Goal: Information Seeking & Learning: Learn about a topic

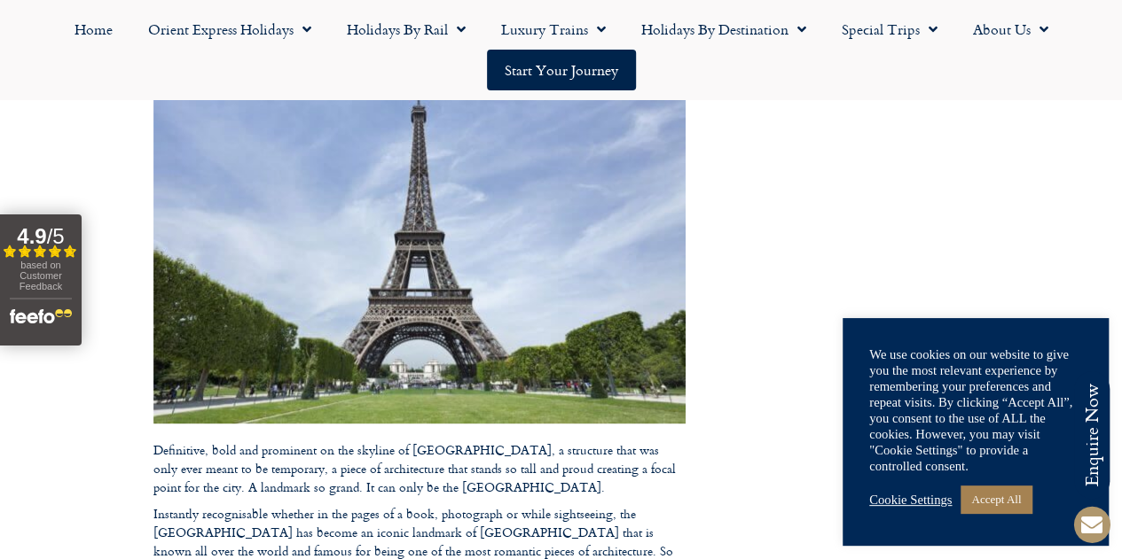
scroll to position [303, 0]
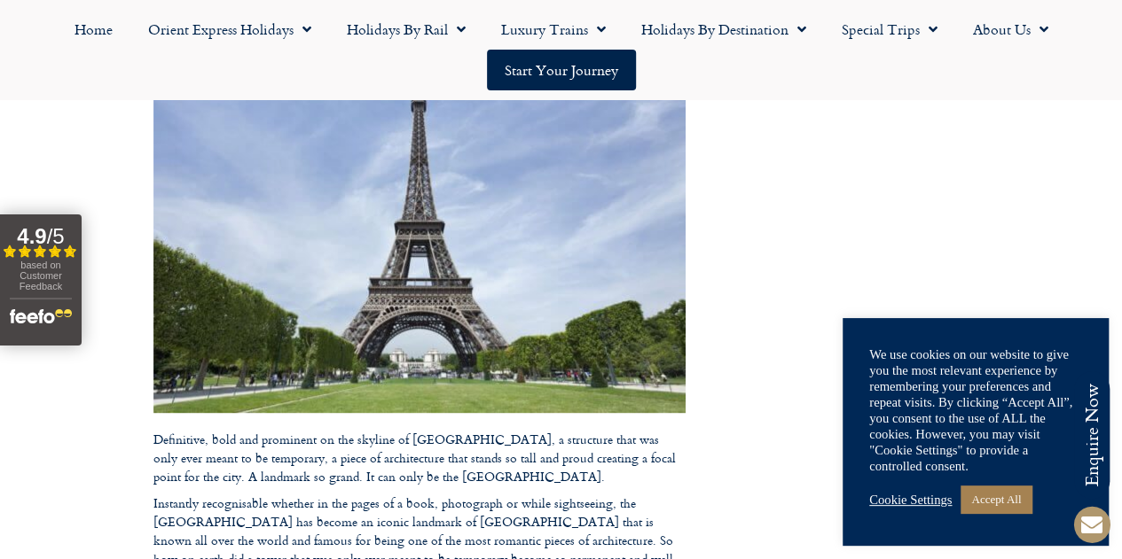
click at [74, 284] on button "4.9 / 5 Filled star Filled star Filled star Filled star Partial star based on C…" at bounding box center [41, 280] width 82 height 131
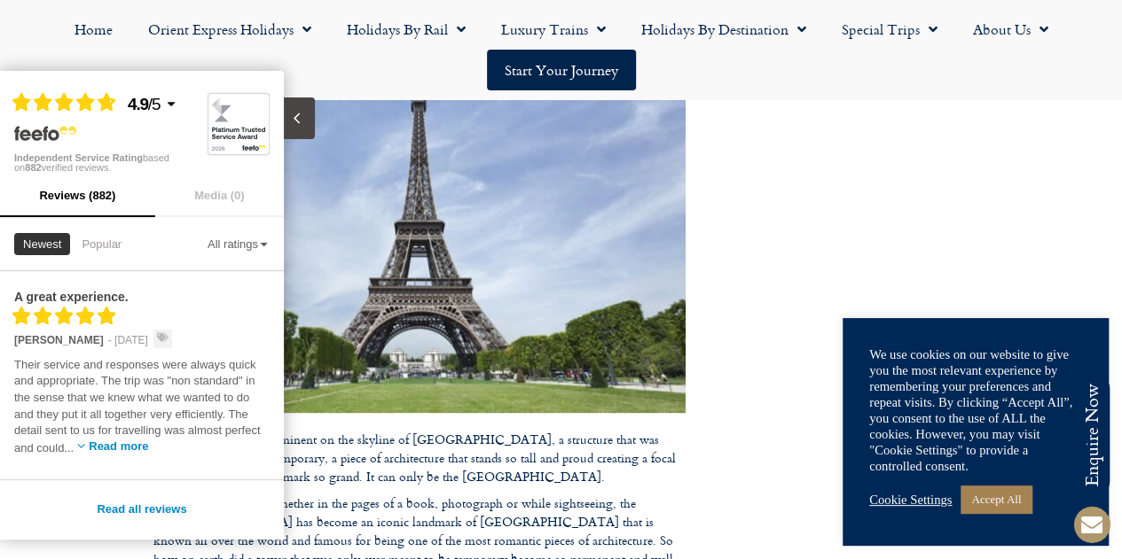
click at [300, 113] on icon "Close slideout" at bounding box center [296, 118] width 17 height 17
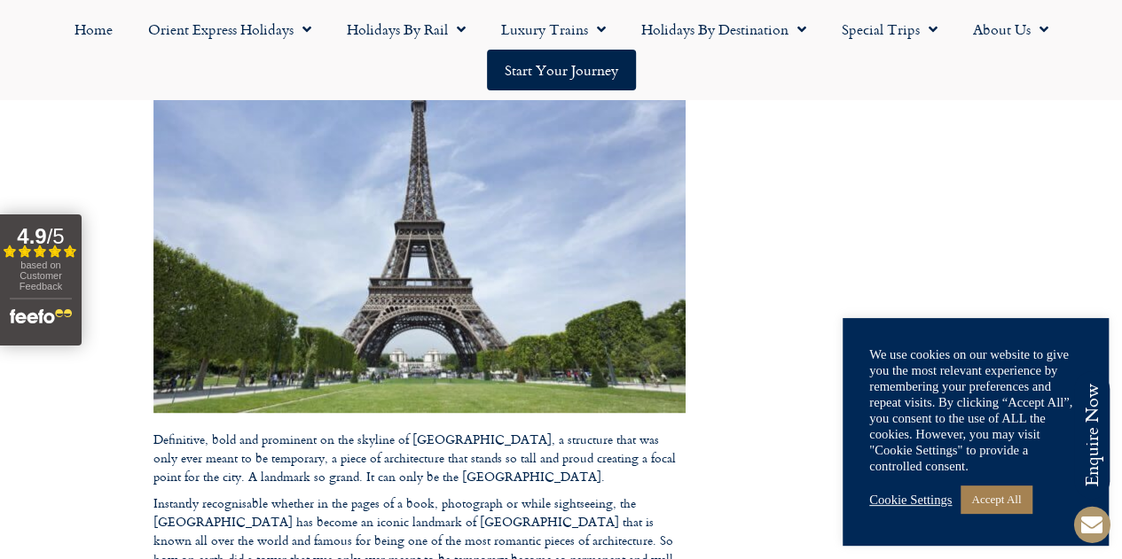
click at [75, 283] on button "4.9 / 5 Filled star Filled star Filled star Filled star Partial star based on C…" at bounding box center [41, 280] width 82 height 131
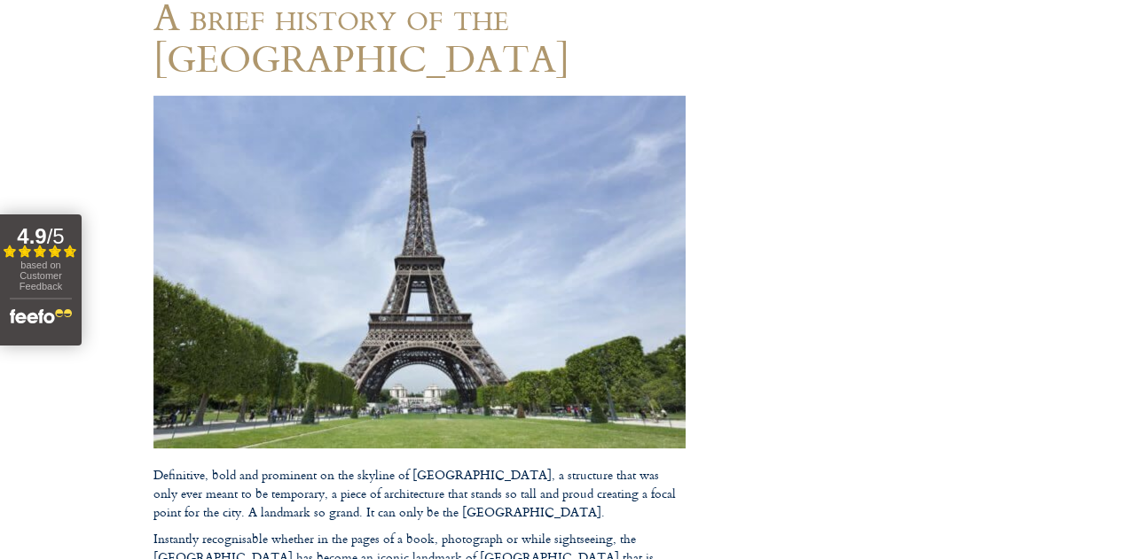
scroll to position [211, 0]
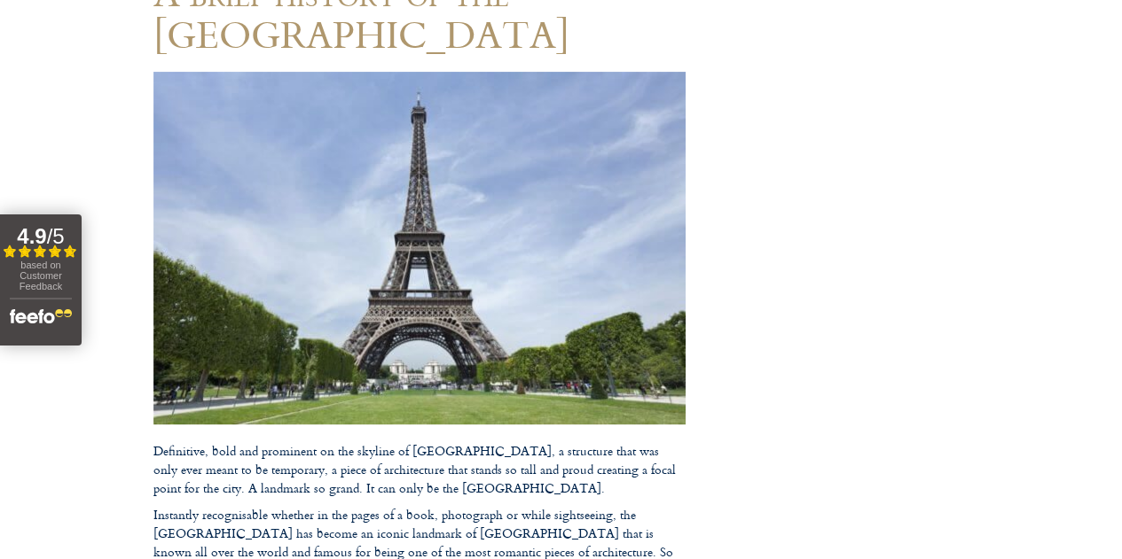
click at [67, 285] on div "based on Customer Feedback" at bounding box center [41, 279] width 62 height 38
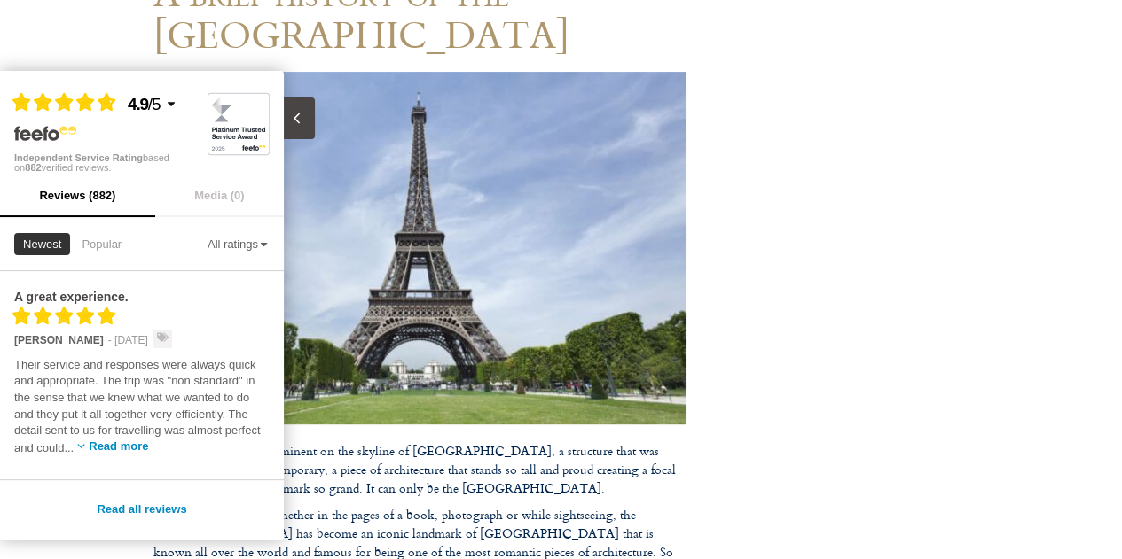
click at [299, 123] on icon "Close slideout" at bounding box center [296, 118] width 17 height 17
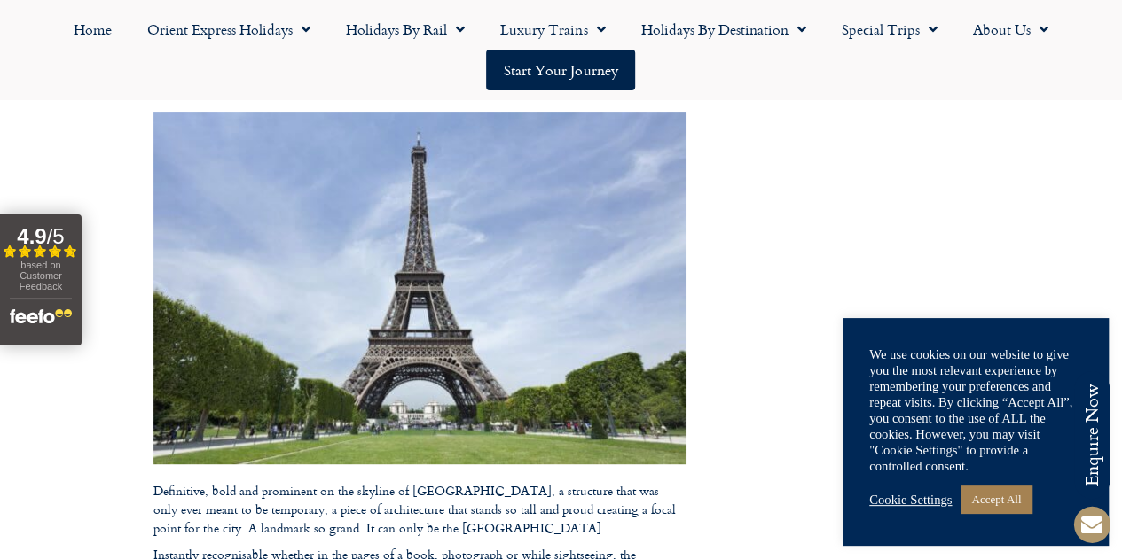
scroll to position [0, 0]
